Goal: Task Accomplishment & Management: Use online tool/utility

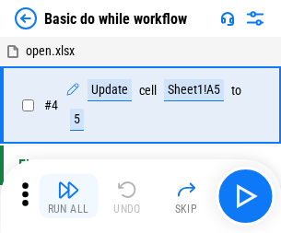
click at [68, 196] on img "button" at bounding box center [68, 190] width 22 height 22
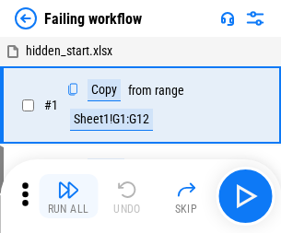
click at [68, 196] on img "button" at bounding box center [68, 190] width 22 height 22
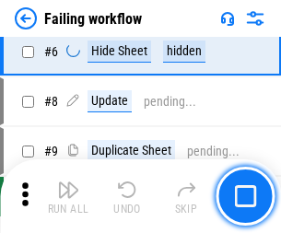
scroll to position [391, 0]
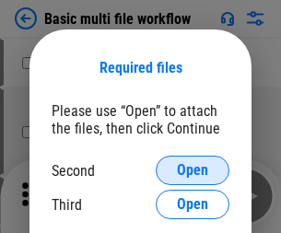
click at [193, 171] on span "Open" at bounding box center [192, 170] width 31 height 15
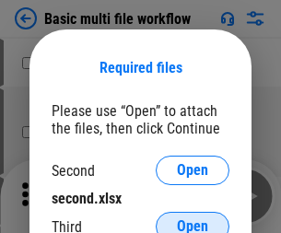
click at [193, 219] on span "Open" at bounding box center [192, 226] width 31 height 15
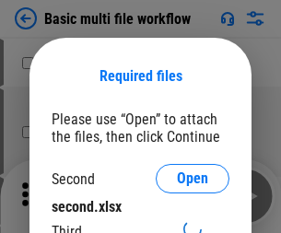
scroll to position [8, 0]
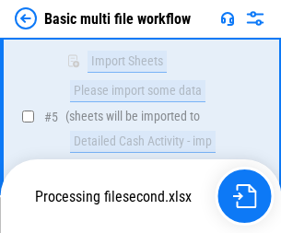
scroll to position [509, 0]
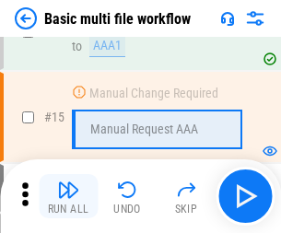
click at [68, 196] on img "button" at bounding box center [68, 190] width 22 height 22
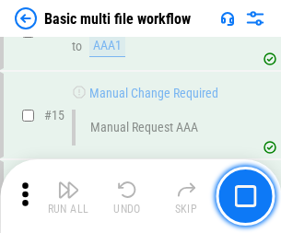
scroll to position [1227, 0]
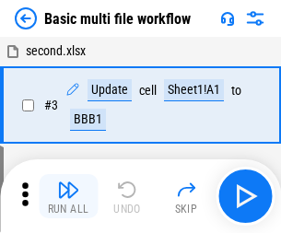
click at [68, 196] on img "button" at bounding box center [68, 190] width 22 height 22
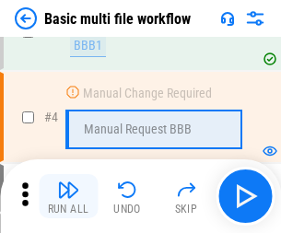
click at [68, 196] on img "button" at bounding box center [68, 190] width 22 height 22
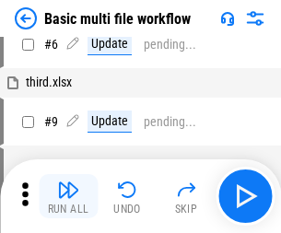
click at [68, 196] on img "button" at bounding box center [68, 190] width 22 height 22
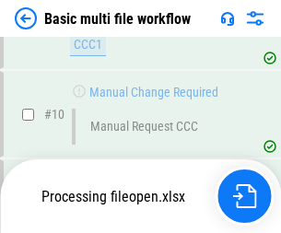
scroll to position [864, 0]
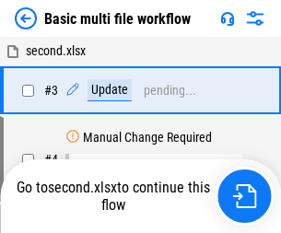
scroll to position [75, 0]
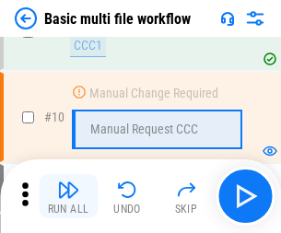
click at [68, 196] on img "button" at bounding box center [68, 190] width 22 height 22
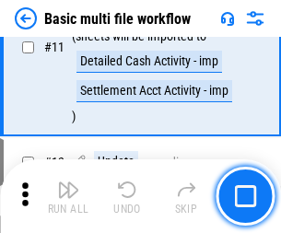
click at [68, 196] on img "button" at bounding box center [68, 190] width 22 height 22
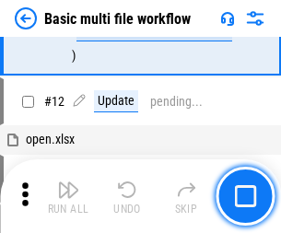
scroll to position [864, 0]
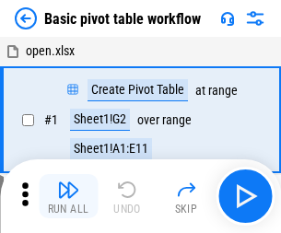
click at [68, 196] on img "button" at bounding box center [68, 190] width 22 height 22
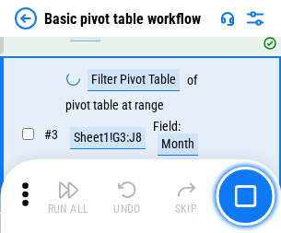
scroll to position [442, 0]
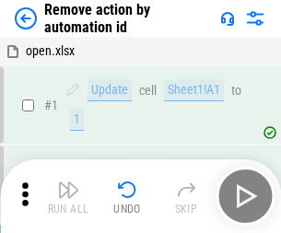
scroll to position [68, 0]
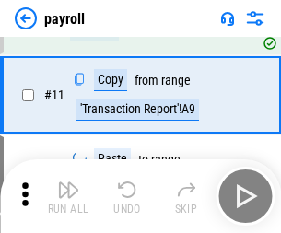
scroll to position [134, 0]
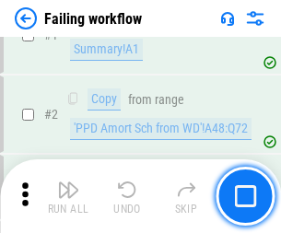
scroll to position [298, 0]
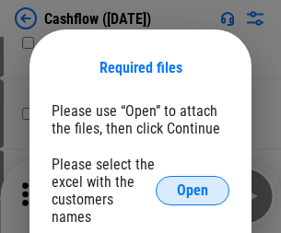
click at [193, 183] on span "Open" at bounding box center [192, 190] width 31 height 15
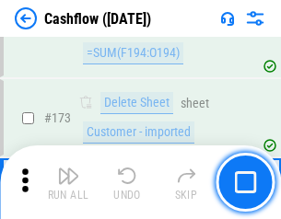
scroll to position [1952, 0]
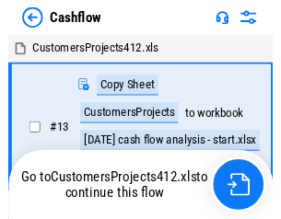
scroll to position [21, 0]
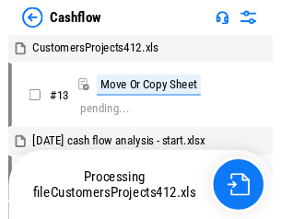
scroll to position [21, 0]
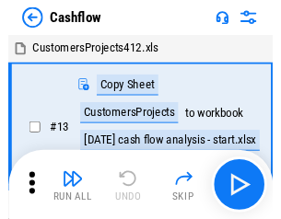
scroll to position [21, 0]
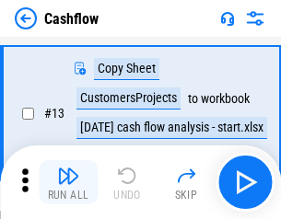
click at [68, 183] on img "button" at bounding box center [68, 176] width 22 height 22
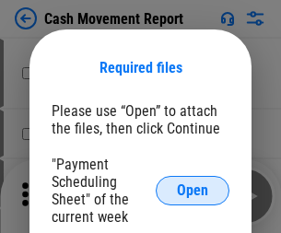
click at [193, 191] on span "Open" at bounding box center [192, 190] width 31 height 15
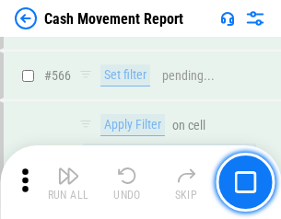
scroll to position [8450, 0]
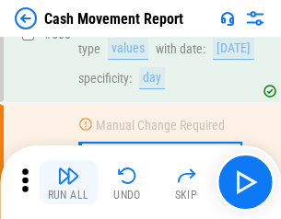
click at [68, 183] on img "button" at bounding box center [68, 176] width 22 height 22
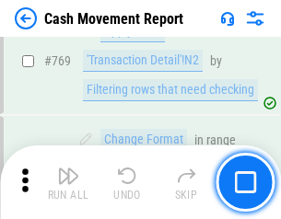
scroll to position [10244, 0]
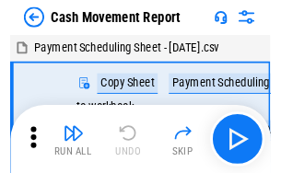
scroll to position [33, 0]
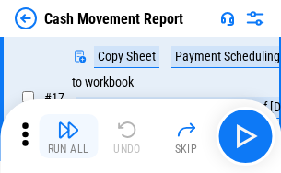
click at [68, 136] on img "button" at bounding box center [68, 130] width 22 height 22
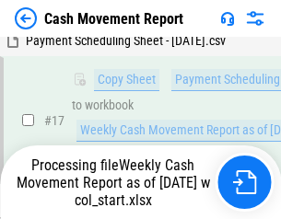
scroll to position [383, 0]
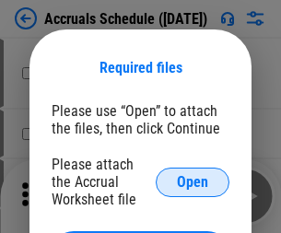
click at [193, 182] on span "Open" at bounding box center [192, 182] width 31 height 15
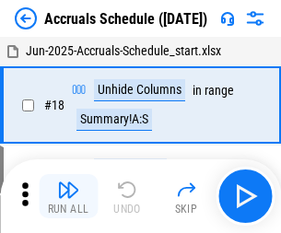
click at [68, 196] on img "button" at bounding box center [68, 190] width 22 height 22
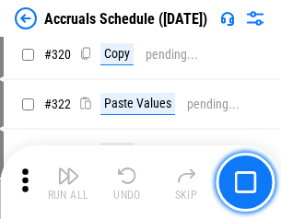
scroll to position [3429, 0]
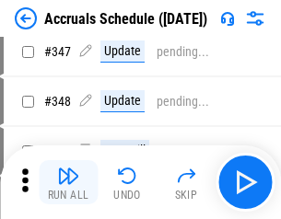
click at [68, 183] on img "button" at bounding box center [68, 176] width 22 height 22
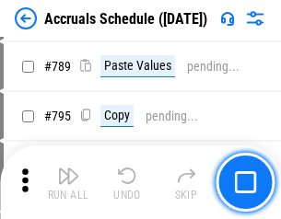
scroll to position [7744, 0]
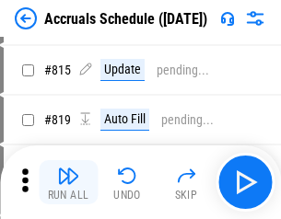
click at [68, 183] on img "button" at bounding box center [68, 176] width 22 height 22
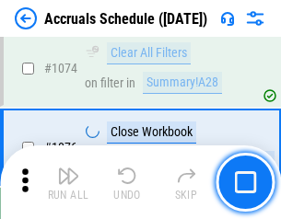
scroll to position [11042, 0]
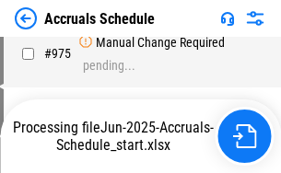
scroll to position [9117, 0]
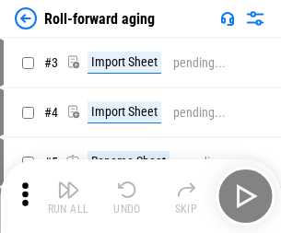
click at [68, 183] on img "button" at bounding box center [68, 190] width 22 height 22
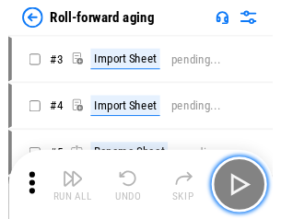
scroll to position [3, 0]
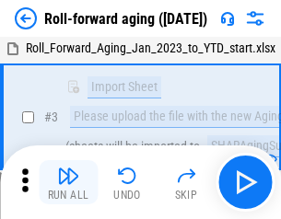
click at [68, 183] on img "button" at bounding box center [68, 176] width 22 height 22
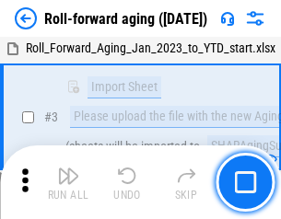
scroll to position [119, 0]
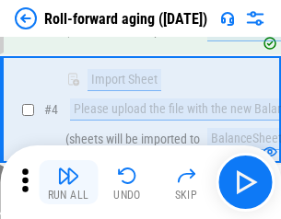
click at [68, 183] on img "button" at bounding box center [68, 176] width 22 height 22
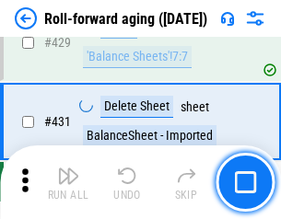
scroll to position [6393, 0]
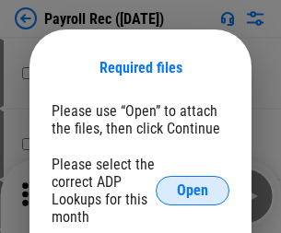
click at [193, 191] on span "Open" at bounding box center [192, 190] width 31 height 15
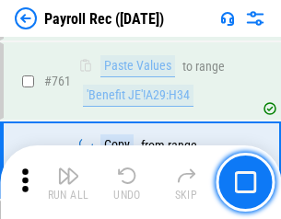
scroll to position [11346, 0]
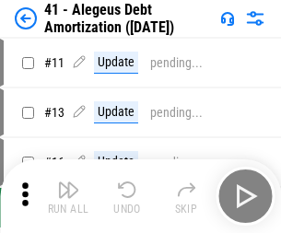
click at [68, 196] on img "button" at bounding box center [68, 190] width 22 height 22
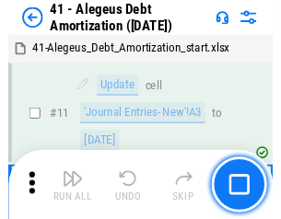
scroll to position [228, 0]
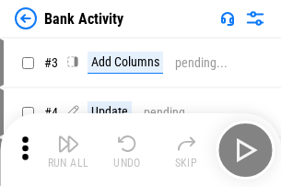
click at [68, 150] on img "button" at bounding box center [68, 144] width 22 height 22
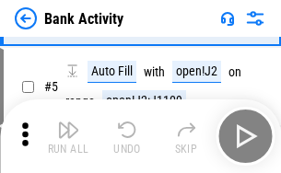
scroll to position [98, 0]
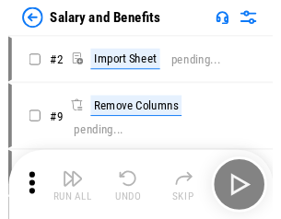
scroll to position [25, 0]
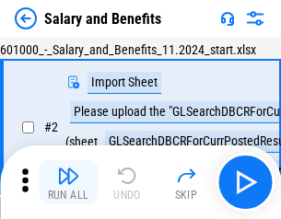
click at [68, 183] on img "button" at bounding box center [68, 176] width 22 height 22
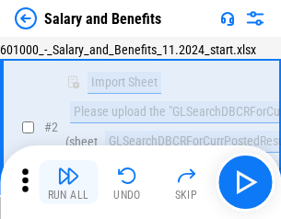
click at [68, 183] on img "button" at bounding box center [68, 176] width 22 height 22
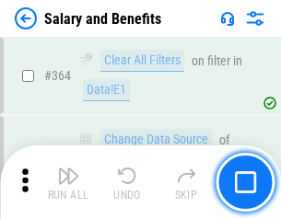
scroll to position [8682, 0]
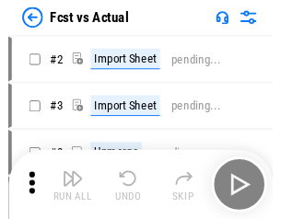
scroll to position [24, 0]
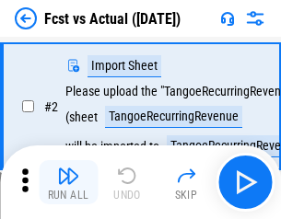
click at [68, 183] on img "button" at bounding box center [68, 176] width 22 height 22
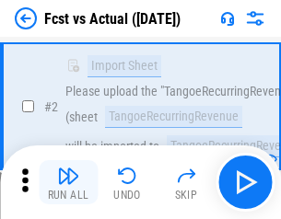
click at [68, 183] on img "button" at bounding box center [68, 176] width 22 height 22
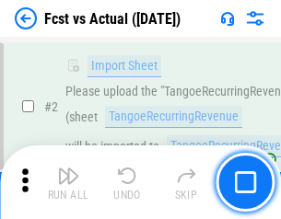
scroll to position [172, 0]
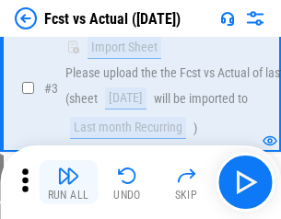
click at [68, 183] on img "button" at bounding box center [68, 176] width 22 height 22
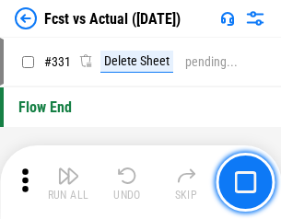
scroll to position [8825, 0]
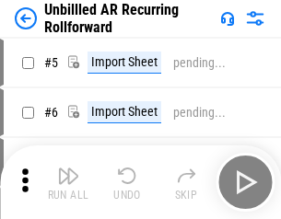
scroll to position [40, 0]
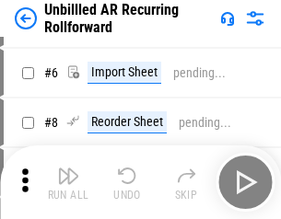
click at [68, 183] on img "button" at bounding box center [68, 176] width 22 height 22
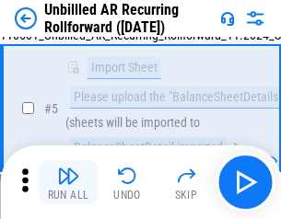
click at [68, 183] on img "button" at bounding box center [68, 176] width 22 height 22
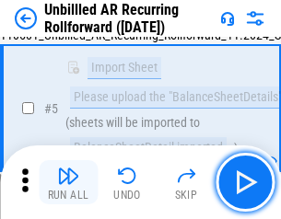
scroll to position [173, 0]
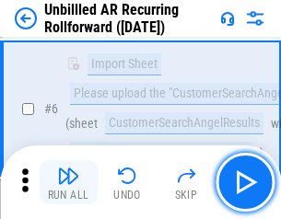
click at [68, 183] on img "button" at bounding box center [68, 176] width 22 height 22
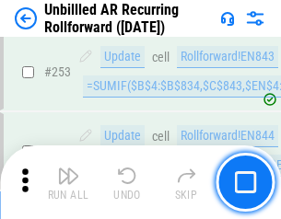
scroll to position [6262, 0]
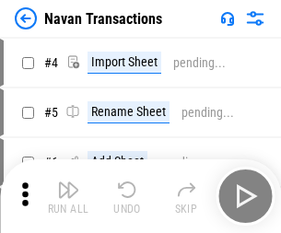
click at [68, 183] on img "button" at bounding box center [68, 190] width 22 height 22
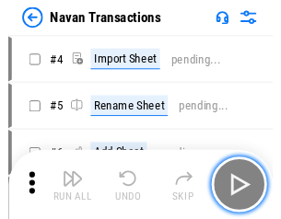
scroll to position [29, 0]
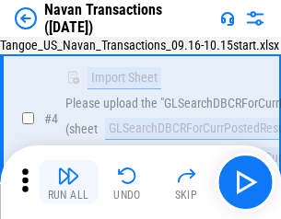
click at [68, 183] on img "button" at bounding box center [68, 176] width 22 height 22
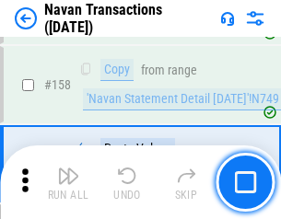
scroll to position [5977, 0]
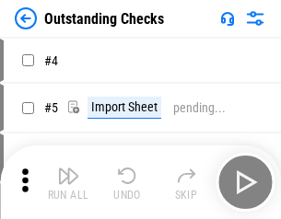
click at [68, 183] on img "button" at bounding box center [68, 176] width 22 height 22
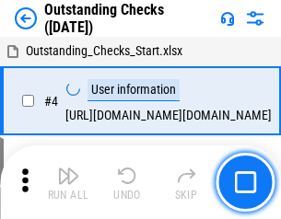
scroll to position [77, 0]
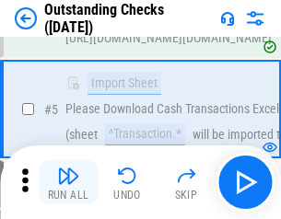
click at [68, 183] on img "button" at bounding box center [68, 176] width 22 height 22
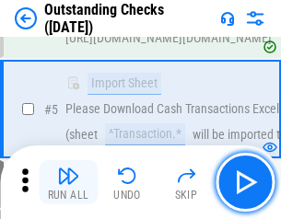
scroll to position [193, 0]
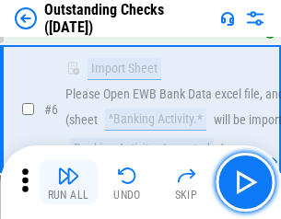
click at [68, 183] on img "button" at bounding box center [68, 176] width 22 height 22
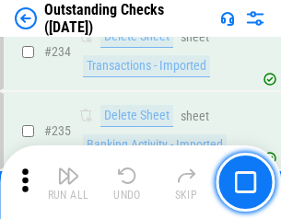
scroll to position [5598, 0]
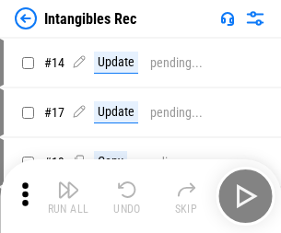
click at [68, 196] on img "button" at bounding box center [68, 190] width 22 height 22
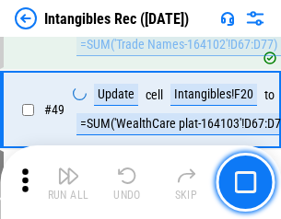
scroll to position [718, 0]
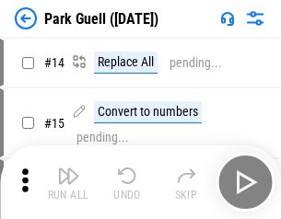
click at [68, 183] on img "button" at bounding box center [68, 176] width 22 height 22
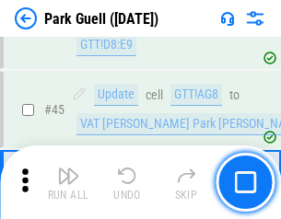
scroll to position [2306, 0]
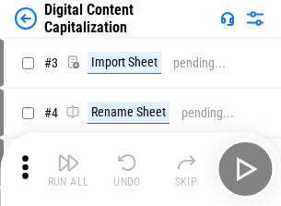
click at [68, 155] on img "button" at bounding box center [68, 162] width 22 height 22
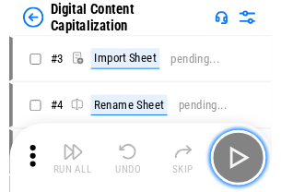
scroll to position [53, 0]
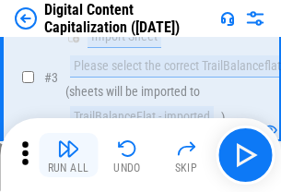
click at [68, 155] on img "button" at bounding box center [68, 148] width 22 height 22
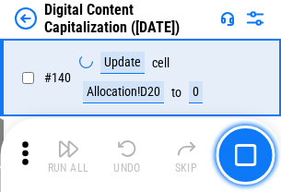
scroll to position [1955, 0]
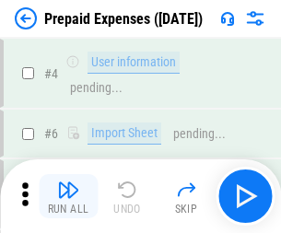
click at [68, 183] on img "button" at bounding box center [68, 190] width 22 height 22
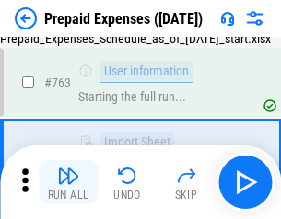
click at [68, 183] on img "button" at bounding box center [68, 176] width 22 height 22
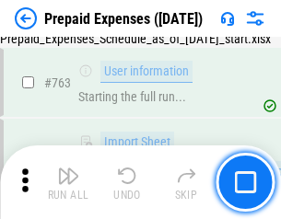
scroll to position [5219, 0]
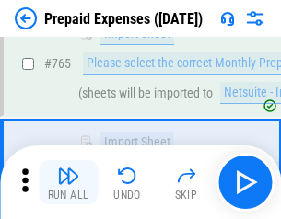
click at [68, 183] on img "button" at bounding box center [68, 176] width 22 height 22
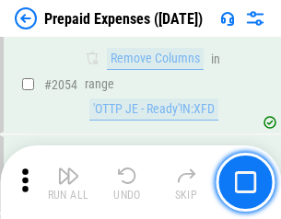
scroll to position [19271, 0]
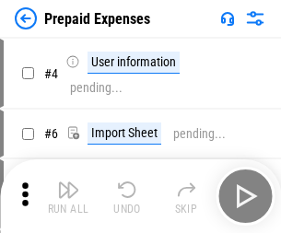
click at [68, 196] on img "button" at bounding box center [68, 190] width 22 height 22
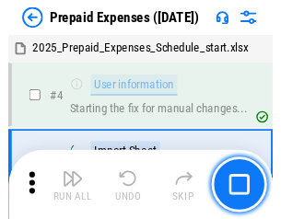
scroll to position [81, 0]
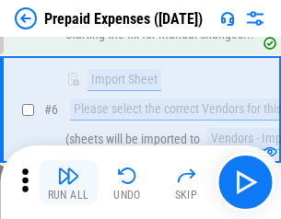
click at [68, 183] on img "button" at bounding box center [68, 176] width 22 height 22
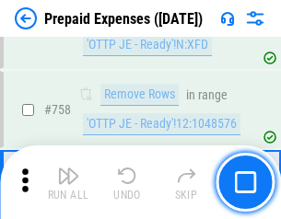
scroll to position [6569, 0]
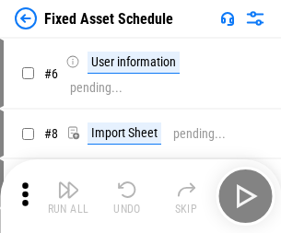
click at [68, 196] on img "button" at bounding box center [68, 190] width 22 height 22
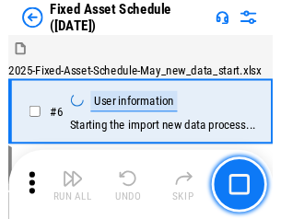
scroll to position [100, 0]
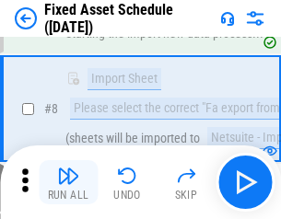
click at [68, 183] on img "button" at bounding box center [68, 176] width 22 height 22
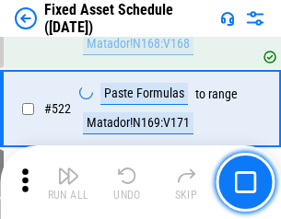
scroll to position [6408, 0]
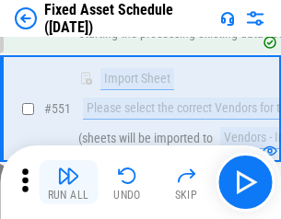
click at [68, 183] on img "button" at bounding box center [68, 176] width 22 height 22
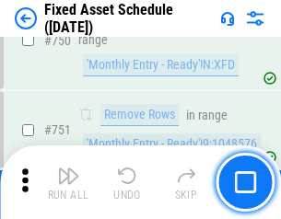
scroll to position [8988, 0]
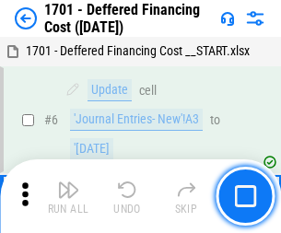
scroll to position [221, 0]
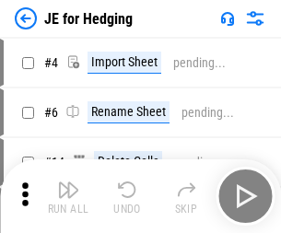
click at [68, 183] on img "button" at bounding box center [68, 190] width 22 height 22
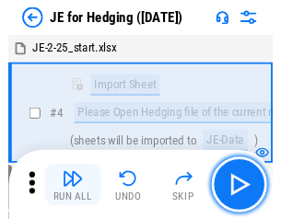
scroll to position [3, 0]
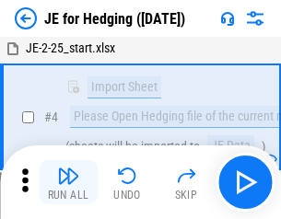
click at [68, 183] on img "button" at bounding box center [68, 176] width 22 height 22
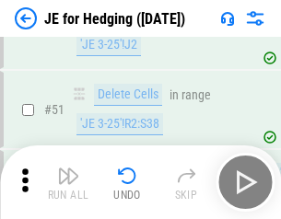
scroll to position [1194, 0]
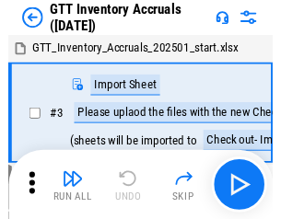
scroll to position [3, 0]
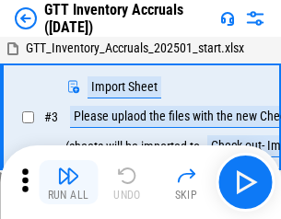
click at [68, 183] on img "button" at bounding box center [68, 176] width 22 height 22
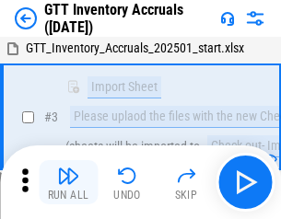
click at [68, 183] on img "button" at bounding box center [68, 176] width 22 height 22
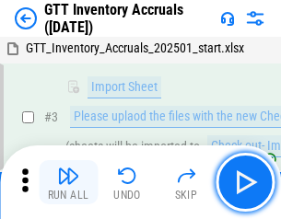
scroll to position [119, 0]
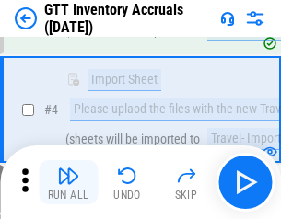
click at [68, 183] on img "button" at bounding box center [68, 176] width 22 height 22
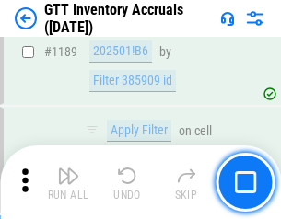
scroll to position [15055, 0]
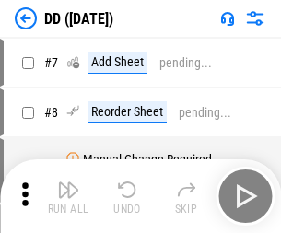
click at [68, 196] on img "button" at bounding box center [68, 190] width 22 height 22
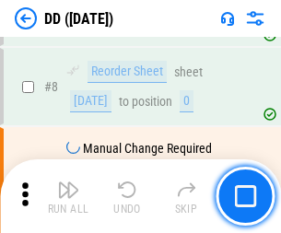
scroll to position [178, 0]
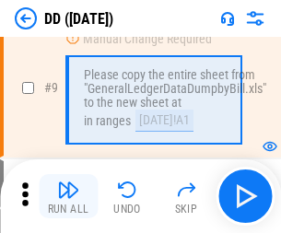
click at [68, 196] on img "button" at bounding box center [68, 190] width 22 height 22
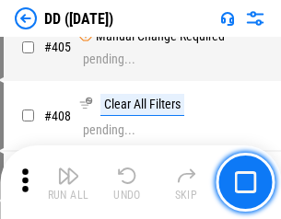
scroll to position [8249, 0]
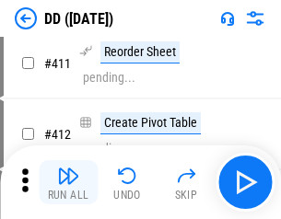
click at [68, 183] on img "button" at bounding box center [68, 176] width 22 height 22
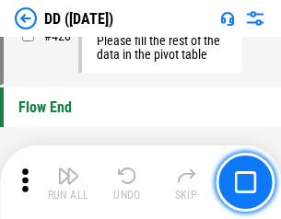
scroll to position [8824, 0]
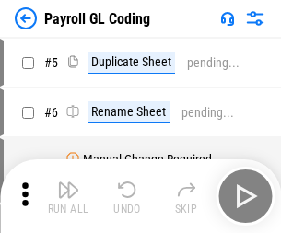
click at [68, 196] on img "button" at bounding box center [68, 190] width 22 height 22
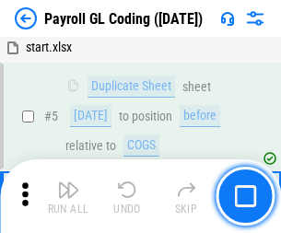
scroll to position [221, 0]
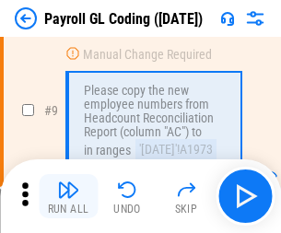
click at [68, 196] on img "button" at bounding box center [68, 190] width 22 height 22
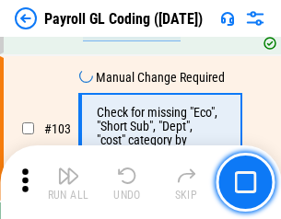
scroll to position [4325, 0]
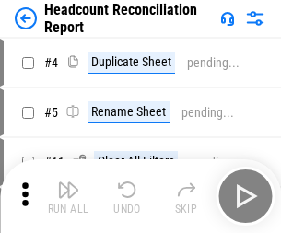
click at [68, 196] on img "button" at bounding box center [68, 190] width 22 height 22
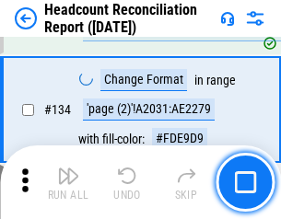
scroll to position [2216, 0]
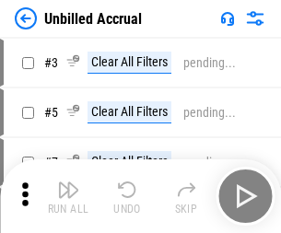
click at [68, 196] on img "button" at bounding box center [68, 190] width 22 height 22
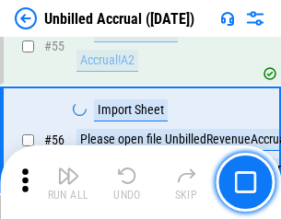
scroll to position [1925, 0]
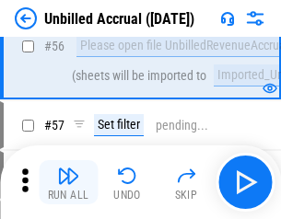
click at [68, 183] on img "button" at bounding box center [68, 176] width 22 height 22
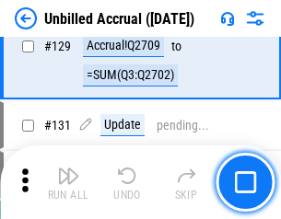
scroll to position [5491, 0]
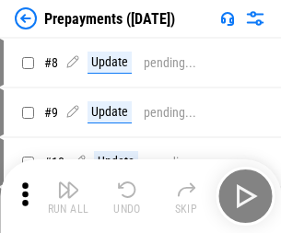
click at [68, 196] on img "button" at bounding box center [68, 190] width 22 height 22
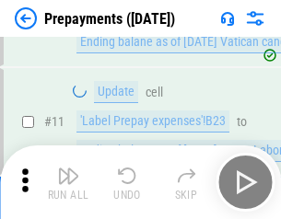
scroll to position [115, 0]
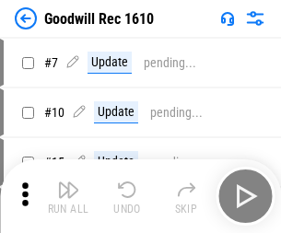
click at [68, 196] on img "button" at bounding box center [68, 190] width 22 height 22
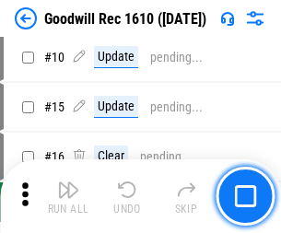
scroll to position [315, 0]
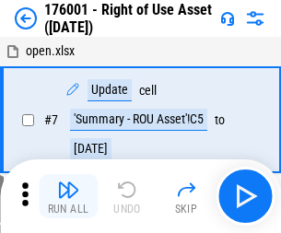
click at [68, 196] on img "button" at bounding box center [68, 190] width 22 height 22
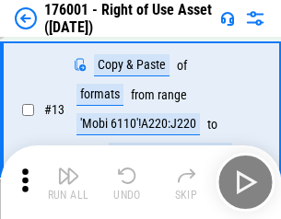
scroll to position [119, 0]
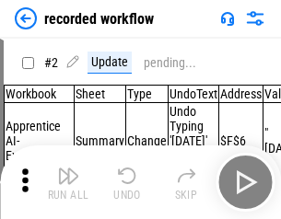
click at [68, 183] on img "button" at bounding box center [68, 176] width 22 height 22
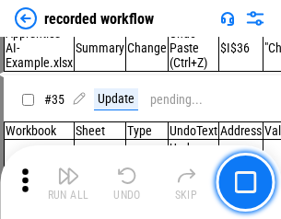
scroll to position [5762, 0]
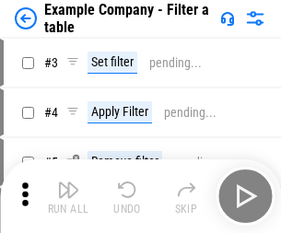
click at [68, 196] on img "button" at bounding box center [68, 190] width 22 height 22
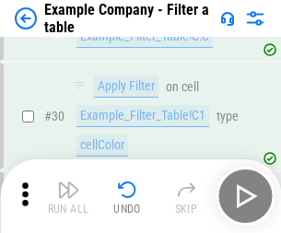
scroll to position [1687, 0]
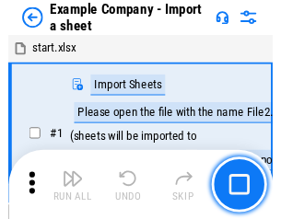
scroll to position [29, 0]
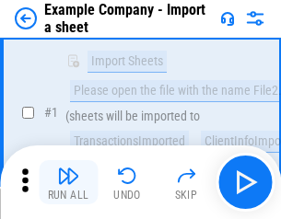
click at [68, 183] on img "button" at bounding box center [68, 176] width 22 height 22
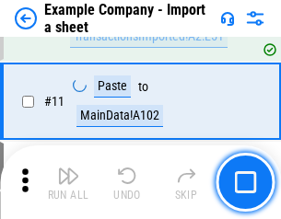
scroll to position [407, 0]
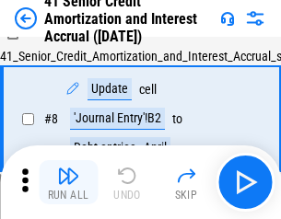
click at [68, 183] on img "button" at bounding box center [68, 176] width 22 height 22
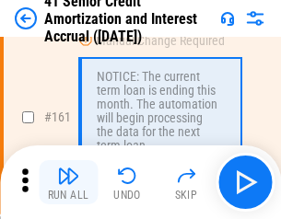
click at [68, 183] on img "button" at bounding box center [68, 176] width 22 height 22
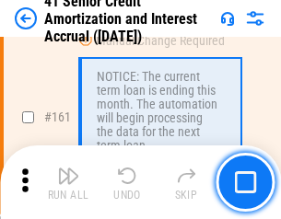
scroll to position [1972, 0]
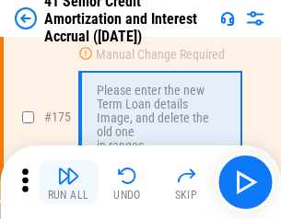
click at [68, 183] on img "button" at bounding box center [68, 176] width 22 height 22
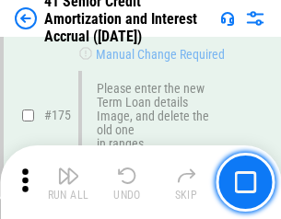
scroll to position [2159, 0]
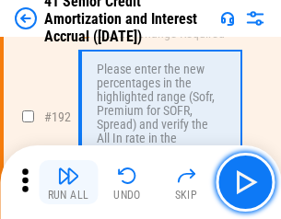
click at [68, 183] on img "button" at bounding box center [68, 176] width 22 height 22
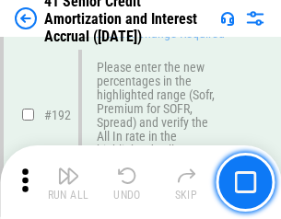
scroll to position [2353, 0]
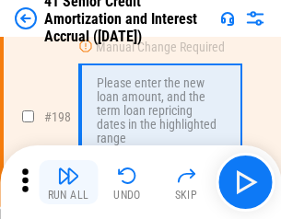
click at [68, 183] on img "button" at bounding box center [68, 176] width 22 height 22
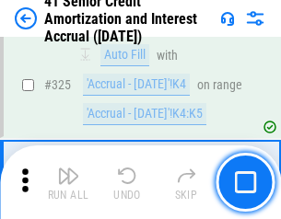
scroll to position [4710, 0]
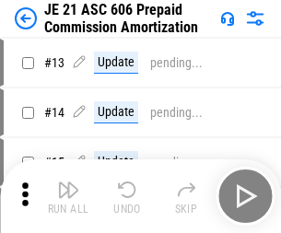
click at [68, 183] on img "button" at bounding box center [68, 190] width 22 height 22
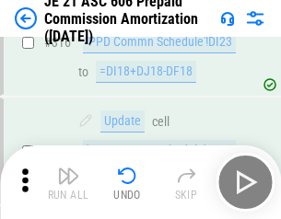
scroll to position [3442, 0]
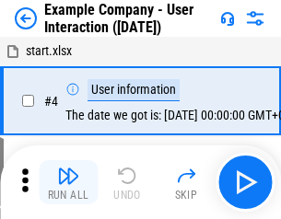
click at [68, 183] on img "button" at bounding box center [68, 176] width 22 height 22
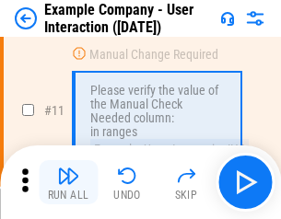
click at [68, 183] on img "button" at bounding box center [68, 176] width 22 height 22
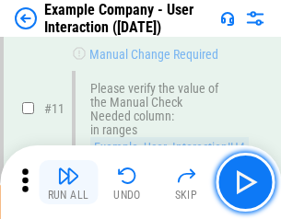
scroll to position [399, 0]
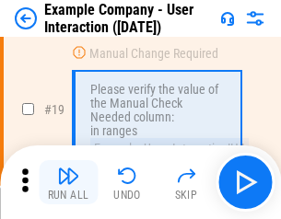
click at [68, 183] on img "button" at bounding box center [68, 176] width 22 height 22
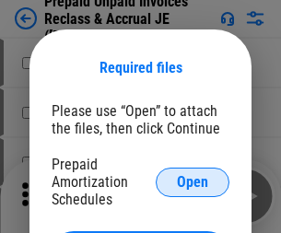
click at [193, 182] on span "Open" at bounding box center [192, 182] width 31 height 15
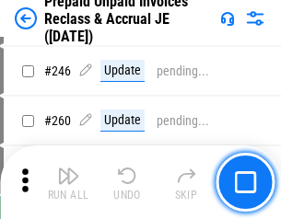
scroll to position [2489, 0]
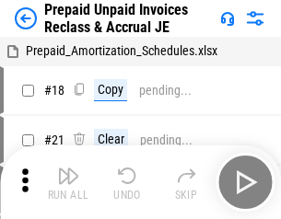
click at [68, 183] on img "button" at bounding box center [68, 176] width 22 height 22
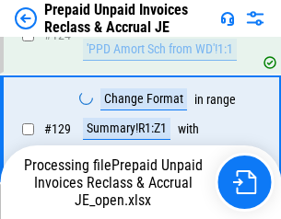
scroll to position [1604, 0]
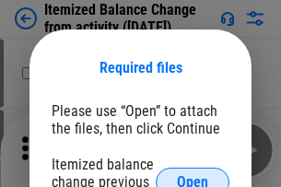
click at [193, 175] on span "Open" at bounding box center [192, 182] width 31 height 15
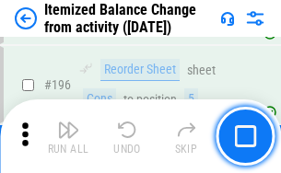
scroll to position [3548, 0]
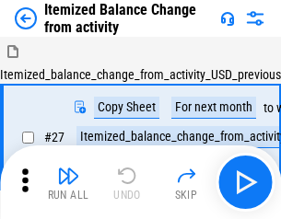
scroll to position [29, 0]
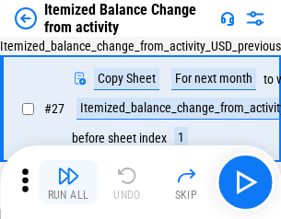
click at [68, 183] on img "button" at bounding box center [68, 176] width 22 height 22
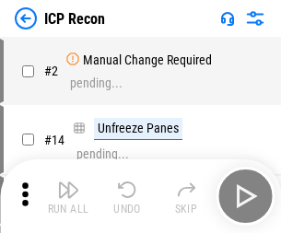
scroll to position [8, 0]
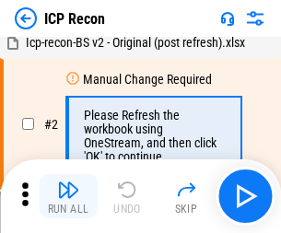
click at [68, 196] on img "button" at bounding box center [68, 190] width 22 height 22
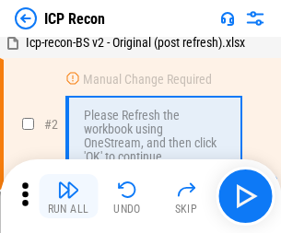
click at [68, 196] on img "button" at bounding box center [68, 190] width 22 height 22
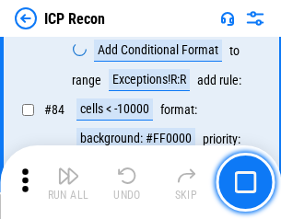
scroll to position [1807, 0]
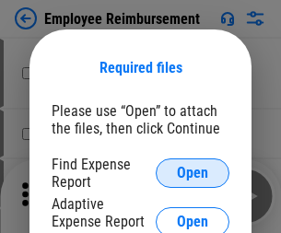
click at [193, 173] on span "Open" at bounding box center [192, 173] width 31 height 15
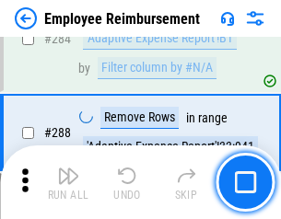
scroll to position [5011, 0]
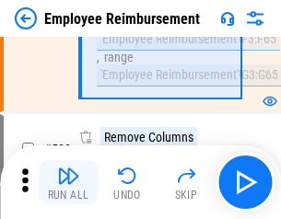
click at [68, 183] on img "button" at bounding box center [68, 176] width 22 height 22
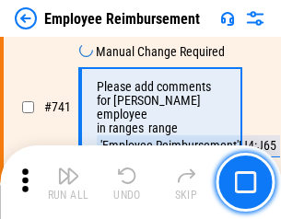
scroll to position [12934, 0]
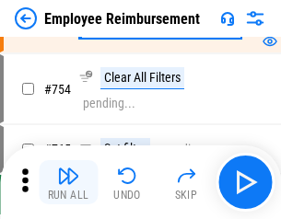
click at [68, 183] on img "button" at bounding box center [68, 176] width 22 height 22
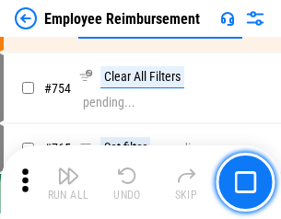
click at [68, 183] on img "button" at bounding box center [68, 176] width 22 height 22
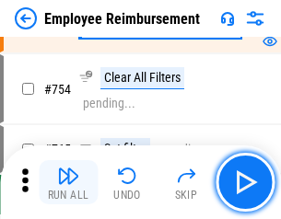
click at [68, 183] on img "button" at bounding box center [68, 176] width 22 height 22
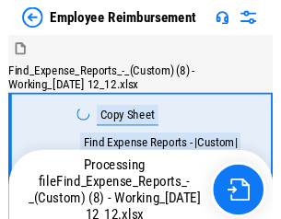
scroll to position [63, 0]
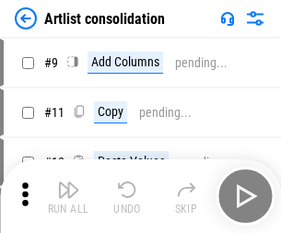
click at [68, 196] on img "button" at bounding box center [68, 190] width 22 height 22
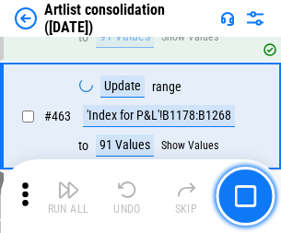
scroll to position [8073, 0]
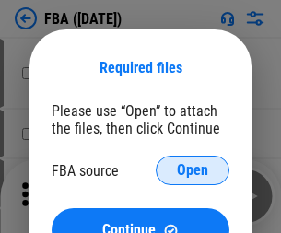
click at [193, 171] on span "Open" at bounding box center [192, 170] width 31 height 15
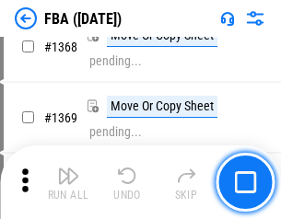
scroll to position [19799, 0]
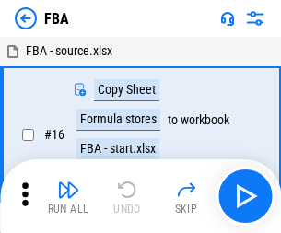
scroll to position [18, 0]
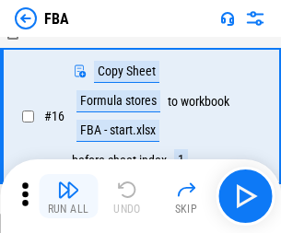
click at [68, 196] on img "button" at bounding box center [68, 190] width 22 height 22
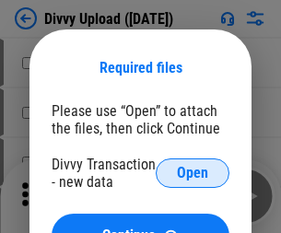
click at [193, 173] on span "Open" at bounding box center [192, 173] width 31 height 15
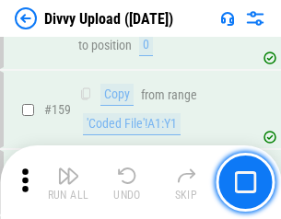
scroll to position [1909, 0]
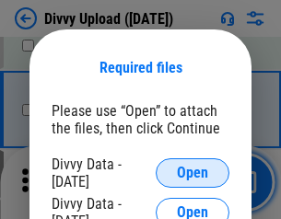
click at [193, 173] on span "Open" at bounding box center [192, 173] width 31 height 15
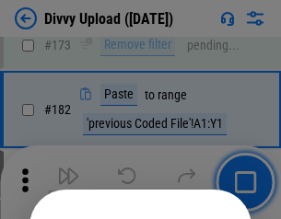
scroll to position [2070, 0]
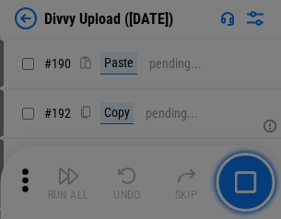
scroll to position [2327, 0]
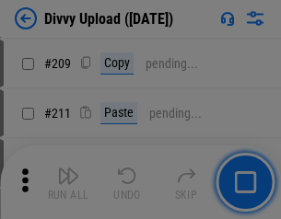
scroll to position [3132, 0]
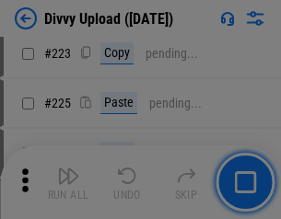
scroll to position [3679, 0]
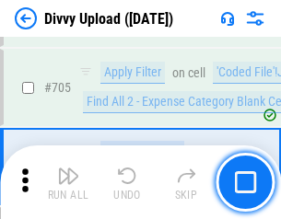
scroll to position [12612, 0]
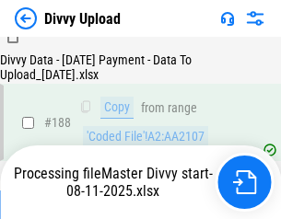
scroll to position [2170, 0]
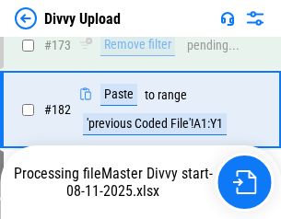
scroll to position [2063, 0]
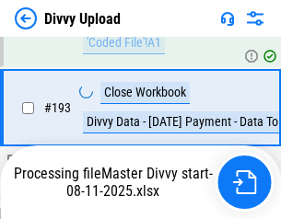
scroll to position [2577, 0]
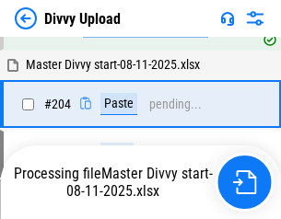
scroll to position [3077, 0]
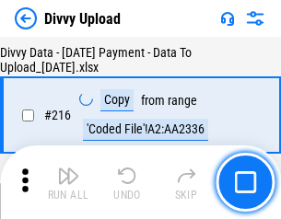
scroll to position [3796, 0]
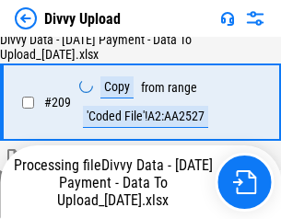
scroll to position [3404, 0]
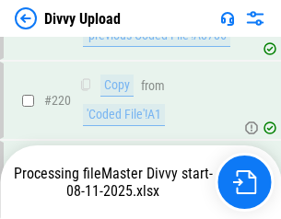
scroll to position [4203, 0]
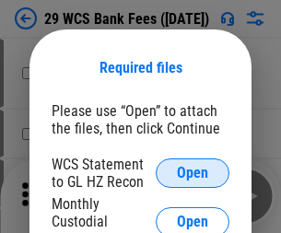
click at [193, 173] on span "Open" at bounding box center [192, 173] width 31 height 15
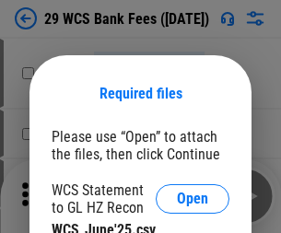
scroll to position [26, 0]
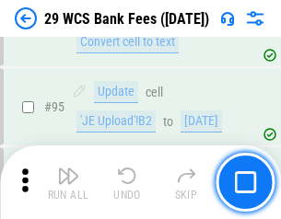
scroll to position [1797, 0]
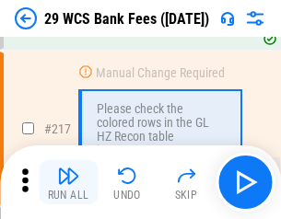
click at [68, 183] on img "button" at bounding box center [68, 176] width 22 height 22
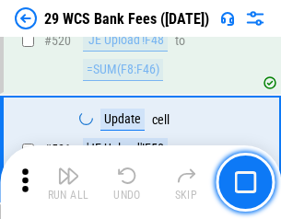
scroll to position [9514, 0]
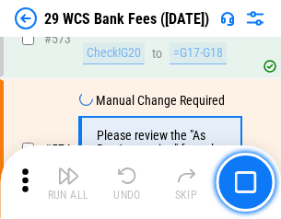
click at [68, 183] on img "button" at bounding box center [68, 176] width 22 height 22
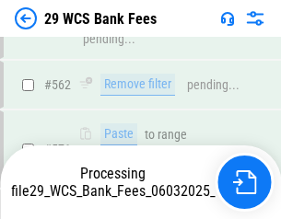
scroll to position [10188, 0]
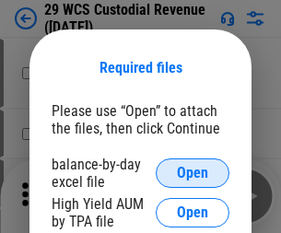
click at [193, 173] on span "Open" at bounding box center [192, 173] width 31 height 15
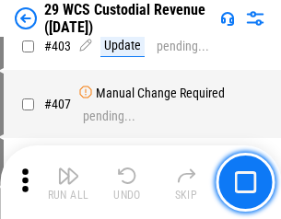
scroll to position [8539, 0]
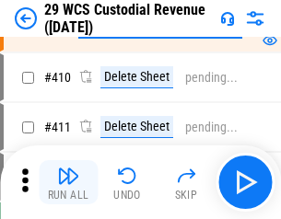
click at [68, 183] on img "button" at bounding box center [68, 176] width 22 height 22
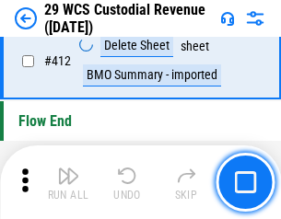
scroll to position [8805, 0]
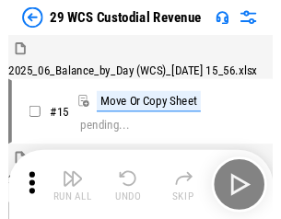
scroll to position [44, 0]
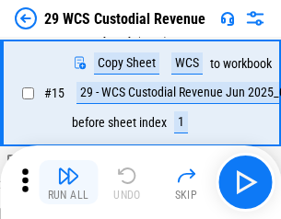
click at [68, 183] on img "button" at bounding box center [68, 176] width 22 height 22
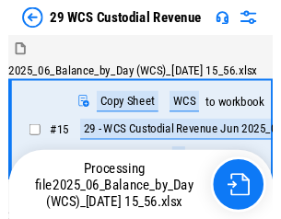
scroll to position [44, 0]
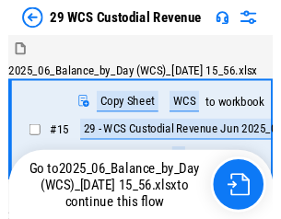
scroll to position [34, 0]
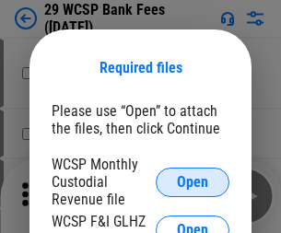
click at [193, 182] on span "Open" at bounding box center [192, 182] width 31 height 15
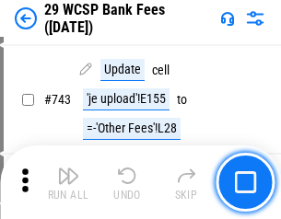
scroll to position [9290, 0]
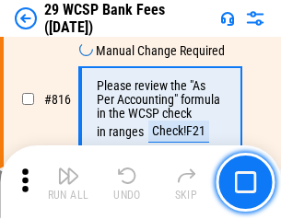
click at [68, 183] on img "button" at bounding box center [68, 176] width 22 height 22
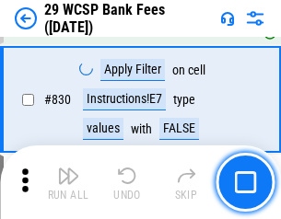
scroll to position [11697, 0]
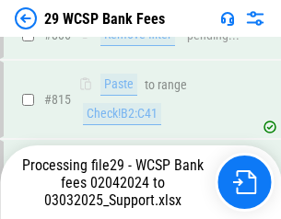
scroll to position [11242, 0]
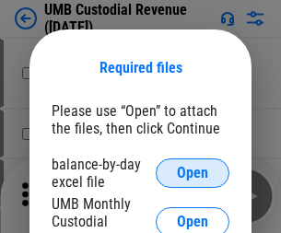
click at [193, 173] on span "Open" at bounding box center [192, 173] width 31 height 15
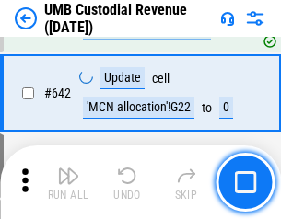
scroll to position [9548, 0]
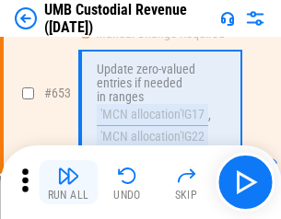
click at [68, 183] on img "button" at bounding box center [68, 176] width 22 height 22
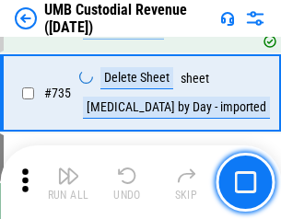
scroll to position [11273, 0]
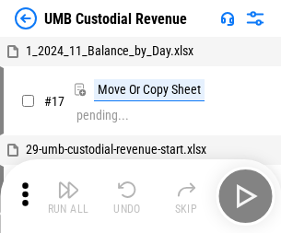
scroll to position [14, 0]
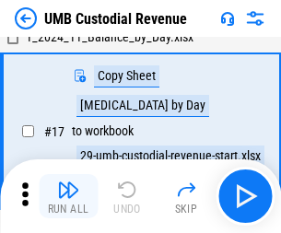
click at [68, 196] on img "button" at bounding box center [68, 190] width 22 height 22
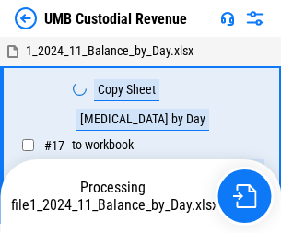
scroll to position [14, 0]
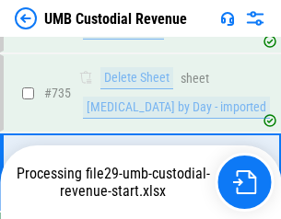
scroll to position [11231, 0]
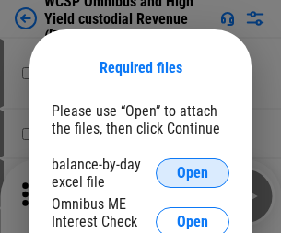
click at [193, 173] on span "Open" at bounding box center [192, 173] width 31 height 15
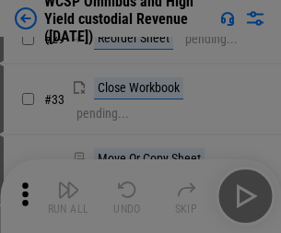
scroll to position [421, 0]
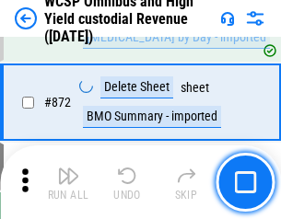
scroll to position [15603, 0]
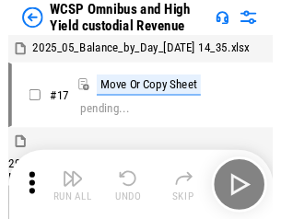
scroll to position [10, 0]
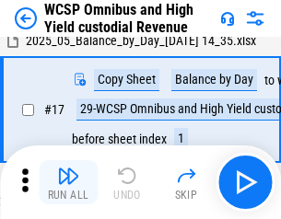
click at [68, 183] on img "button" at bounding box center [68, 176] width 22 height 22
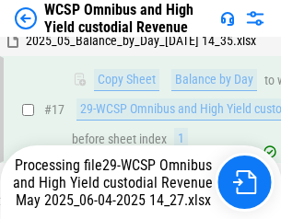
scroll to position [383, 0]
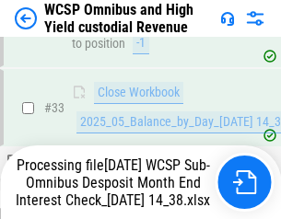
scroll to position [913, 0]
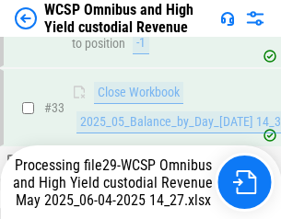
scroll to position [913, 0]
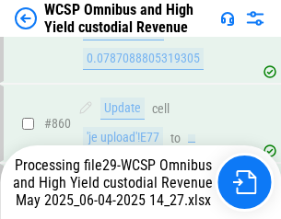
scroll to position [15561, 0]
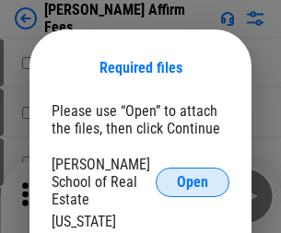
click at [193, 175] on span "Open" at bounding box center [192, 182] width 31 height 15
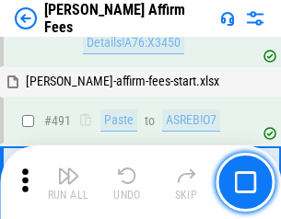
scroll to position [5013, 0]
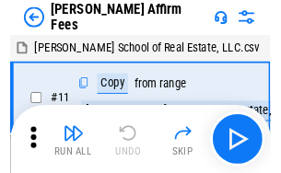
scroll to position [18, 0]
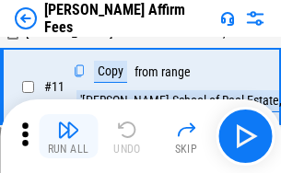
click at [68, 136] on img "button" at bounding box center [68, 130] width 22 height 22
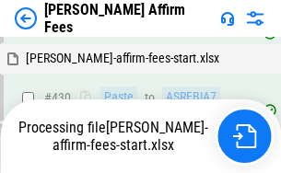
scroll to position [4184, 0]
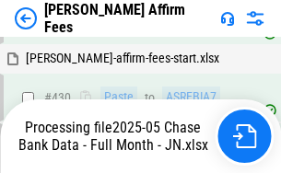
scroll to position [4942, 0]
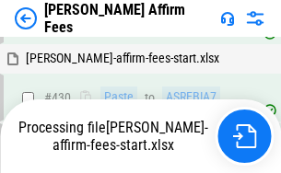
scroll to position [4184, 0]
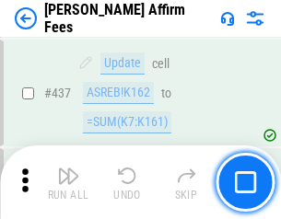
scroll to position [4812, 0]
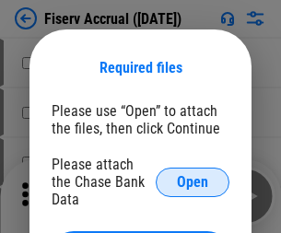
click at [193, 175] on span "Open" at bounding box center [192, 182] width 31 height 15
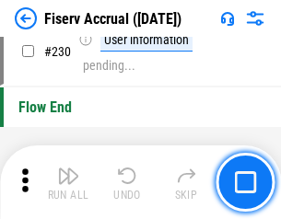
scroll to position [5842, 0]
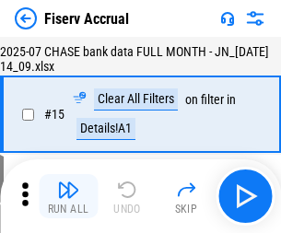
click at [68, 196] on img "button" at bounding box center [68, 190] width 22 height 22
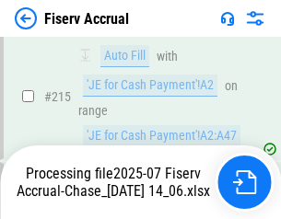
scroll to position [5216, 0]
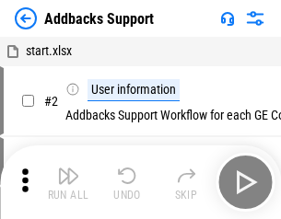
click at [68, 183] on img "button" at bounding box center [68, 176] width 22 height 22
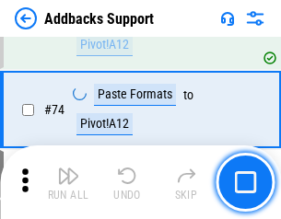
scroll to position [1342, 0]
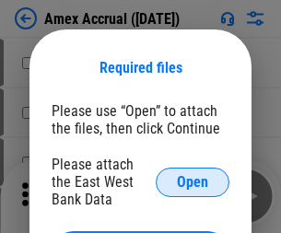
click at [193, 182] on span "Open" at bounding box center [192, 182] width 31 height 15
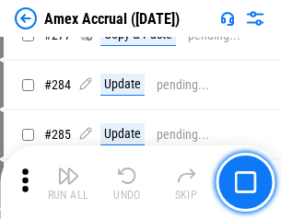
scroll to position [4799, 0]
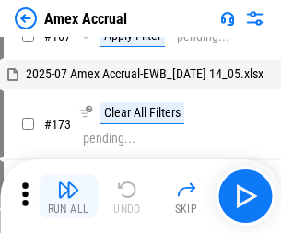
click at [68, 196] on img "button" at bounding box center [68, 190] width 22 height 22
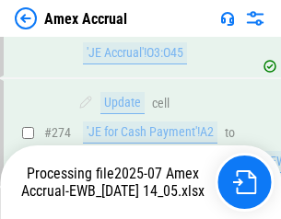
scroll to position [5374, 0]
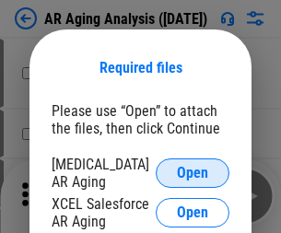
click at [193, 171] on span "Open" at bounding box center [192, 173] width 31 height 15
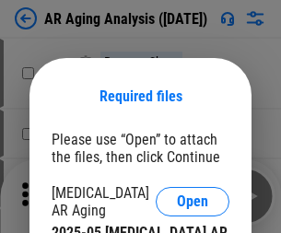
scroll to position [29, 0]
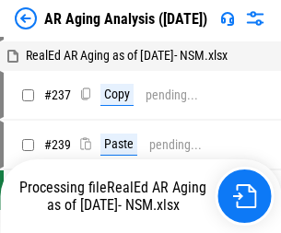
scroll to position [18, 0]
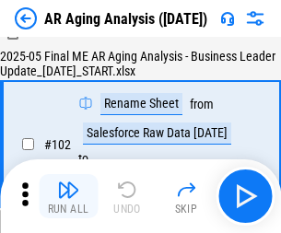
click at [68, 196] on img "button" at bounding box center [68, 190] width 22 height 22
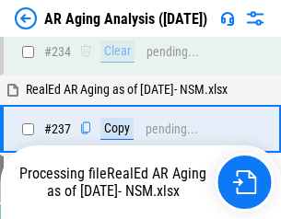
scroll to position [2858, 0]
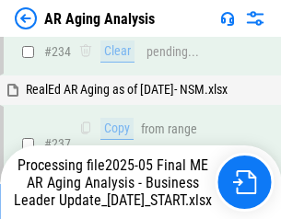
scroll to position [2837, 0]
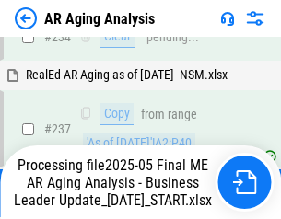
scroll to position [2837, 0]
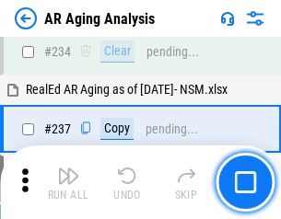
scroll to position [2837, 0]
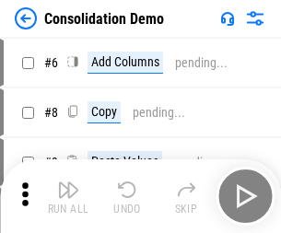
click at [68, 196] on img "button" at bounding box center [68, 190] width 22 height 22
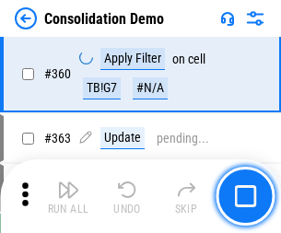
scroll to position [6179, 0]
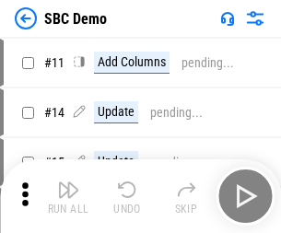
click at [68, 196] on img "button" at bounding box center [68, 190] width 22 height 22
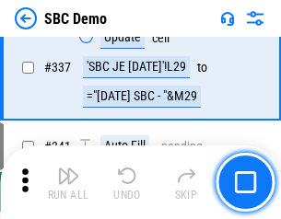
scroll to position [4850, 0]
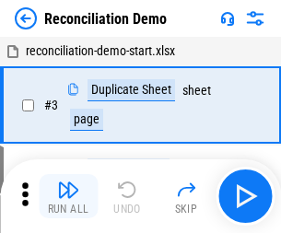
click at [68, 196] on img "button" at bounding box center [68, 190] width 22 height 22
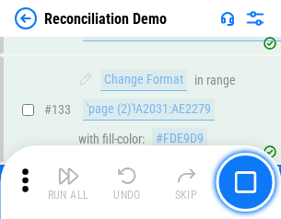
scroll to position [2189, 0]
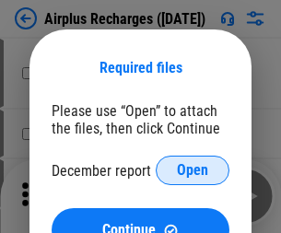
click at [193, 171] on span "Open" at bounding box center [192, 170] width 31 height 15
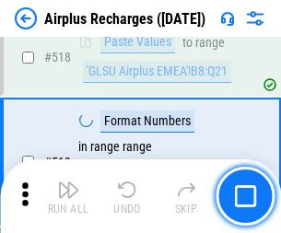
scroll to position [7933, 0]
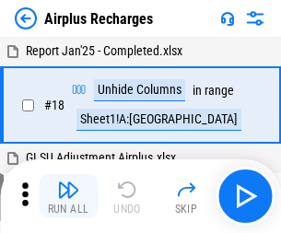
click at [68, 196] on img "button" at bounding box center [68, 190] width 22 height 22
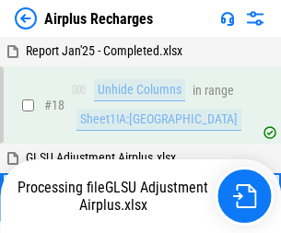
scroll to position [81, 0]
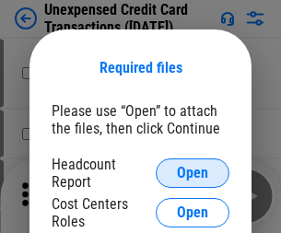
click at [193, 173] on span "Open" at bounding box center [192, 173] width 31 height 15
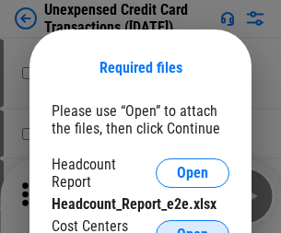
click at [193, 228] on span "Open" at bounding box center [192, 235] width 31 height 15
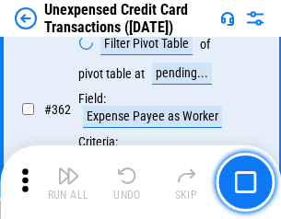
scroll to position [4741, 0]
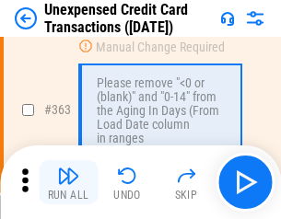
click at [68, 183] on img "button" at bounding box center [68, 176] width 22 height 22
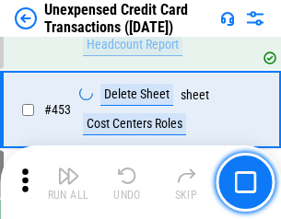
scroll to position [6288, 0]
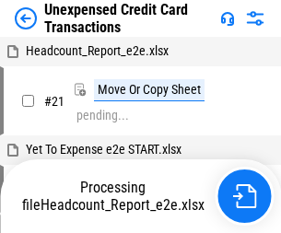
scroll to position [29, 0]
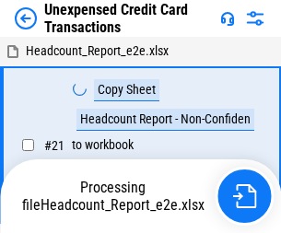
scroll to position [29, 0]
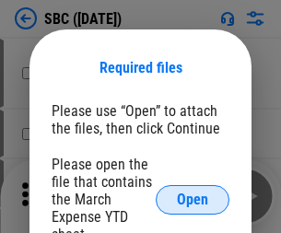
click at [193, 199] on span "Open" at bounding box center [192, 200] width 31 height 15
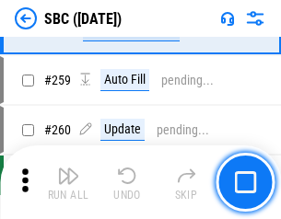
scroll to position [3603, 0]
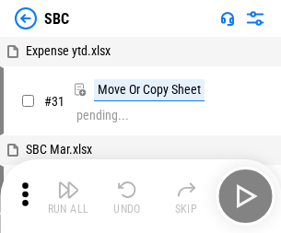
scroll to position [18, 0]
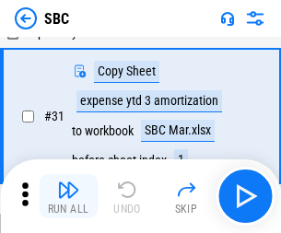
click at [68, 196] on img "button" at bounding box center [68, 190] width 22 height 22
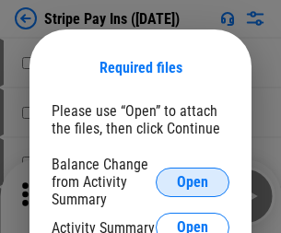
click at [193, 182] on span "Open" at bounding box center [192, 182] width 31 height 15
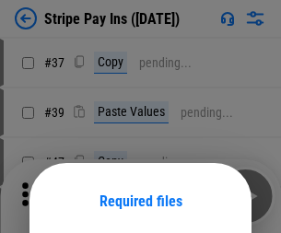
scroll to position [134, 0]
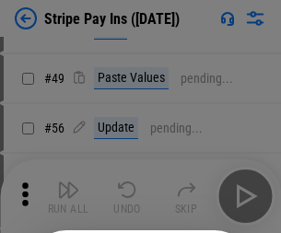
scroll to position [335, 0]
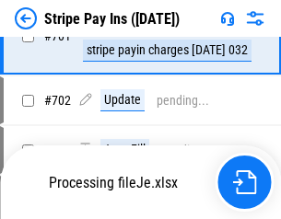
scroll to position [8921, 0]
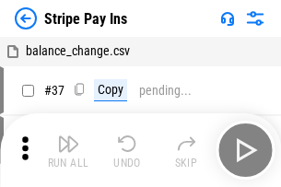
click at [68, 150] on img "button" at bounding box center [68, 144] width 22 height 22
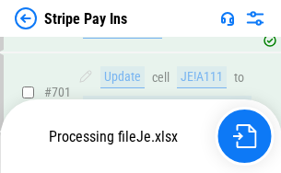
scroll to position [8786, 0]
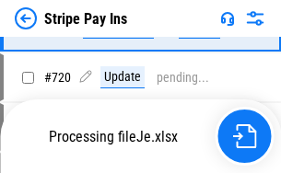
scroll to position [9667, 0]
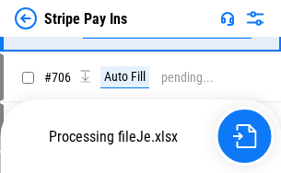
scroll to position [8959, 0]
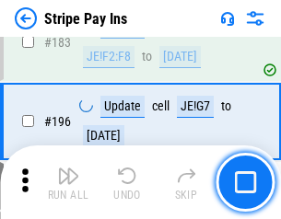
scroll to position [2495, 0]
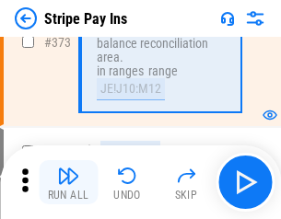
click at [68, 183] on img "button" at bounding box center [68, 176] width 22 height 22
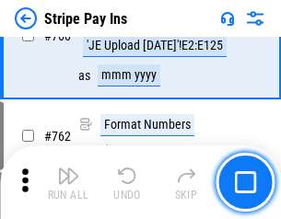
scroll to position [9644, 0]
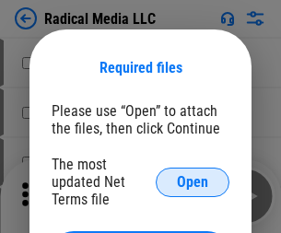
click at [193, 182] on span "Open" at bounding box center [192, 182] width 31 height 15
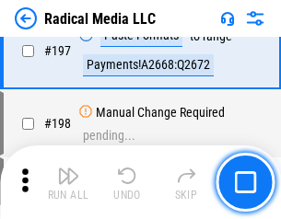
scroll to position [4264, 0]
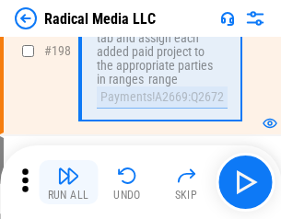
click at [68, 183] on img "button" at bounding box center [68, 176] width 22 height 22
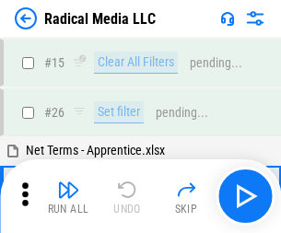
scroll to position [103, 0]
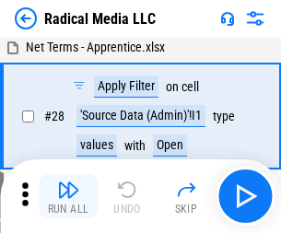
click at [68, 196] on img "button" at bounding box center [68, 190] width 22 height 22
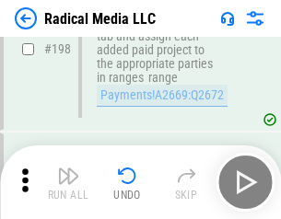
scroll to position [4622, 0]
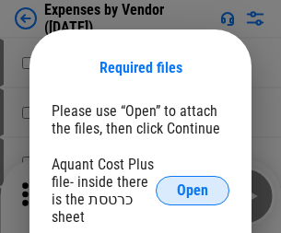
click at [193, 191] on span "Open" at bounding box center [192, 190] width 31 height 15
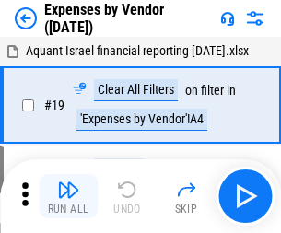
click at [68, 196] on img "button" at bounding box center [68, 190] width 22 height 22
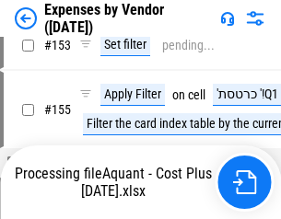
scroll to position [1359, 0]
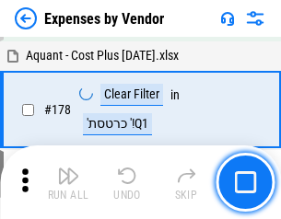
scroll to position [1438, 0]
